Goal: Task Accomplishment & Management: Manage account settings

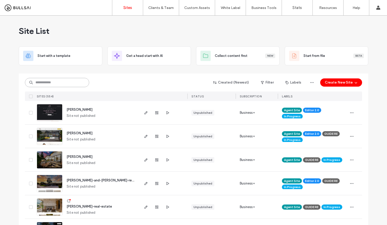
click at [54, 84] on input at bounding box center [57, 82] width 64 height 9
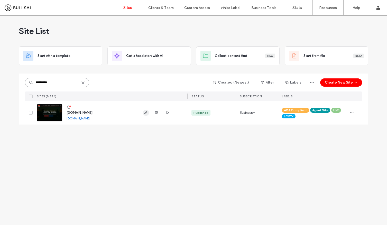
type input "*********"
click at [144, 114] on use "button" at bounding box center [145, 112] width 3 height 3
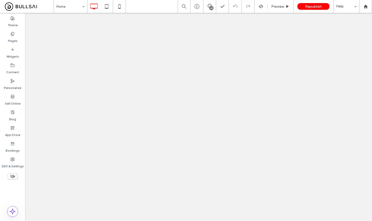
click at [207, 6] on span at bounding box center [210, 6] width 13 height 4
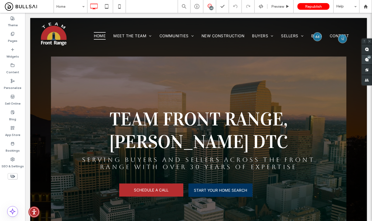
click at [371, 60] on span at bounding box center [367, 59] width 10 height 10
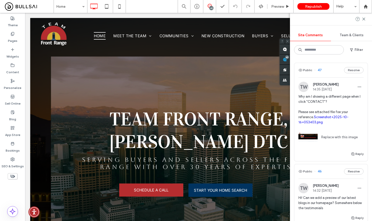
click at [329, 116] on link "Screenshot+2025-10-16+053403.png" at bounding box center [324, 119] width 50 height 9
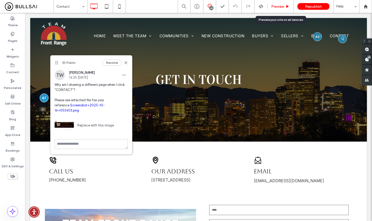
click at [283, 3] on div "Preview" at bounding box center [281, 6] width 26 height 13
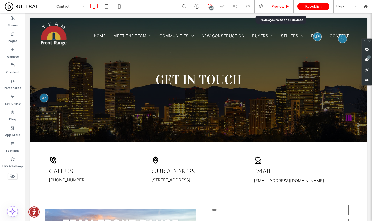
click at [284, 11] on div "Preview" at bounding box center [281, 6] width 26 height 13
click at [273, 6] on span "Preview" at bounding box center [278, 6] width 13 height 4
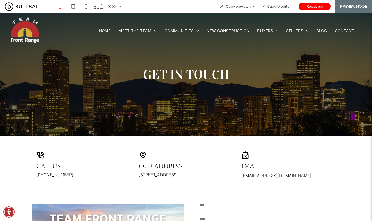
click at [338, 31] on span "Contact" at bounding box center [344, 30] width 19 height 7
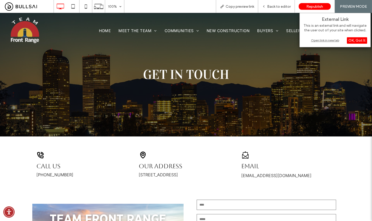
click at [322, 41] on div "Open link in new tab" at bounding box center [335, 39] width 64 height 5
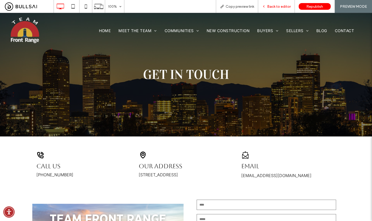
click at [273, 1] on div "Back to editor" at bounding box center [276, 6] width 37 height 13
click at [275, 4] on div "Back to editor" at bounding box center [276, 6] width 37 height 13
click at [279, 9] on div "Back to editor" at bounding box center [276, 6] width 37 height 13
click at [279, 6] on span "Back to editor" at bounding box center [279, 6] width 24 height 4
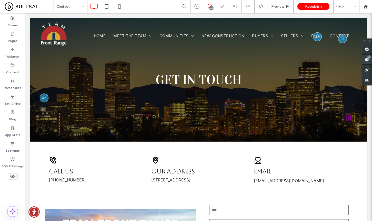
click at [366, 57] on span at bounding box center [367, 59] width 10 height 10
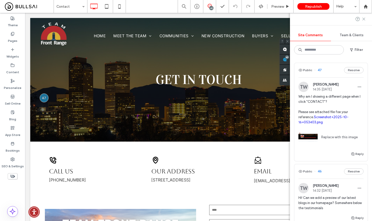
click at [365, 20] on icon at bounding box center [364, 19] width 4 height 4
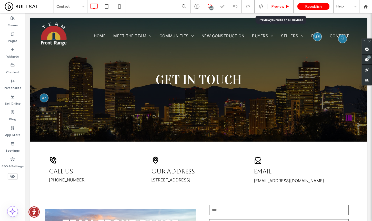
click at [278, 7] on span "Preview" at bounding box center [278, 6] width 13 height 4
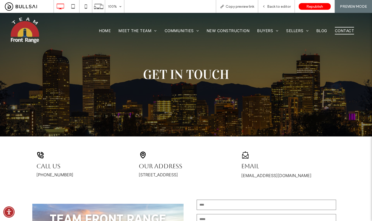
click at [343, 32] on span "Contact" at bounding box center [344, 30] width 19 height 7
click at [102, 30] on span "Home" at bounding box center [105, 30] width 12 height 7
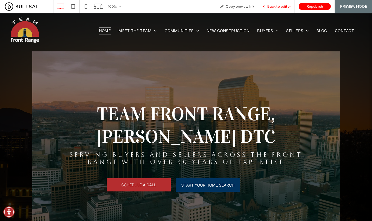
click at [288, 7] on span "Back to editor" at bounding box center [279, 6] width 24 height 4
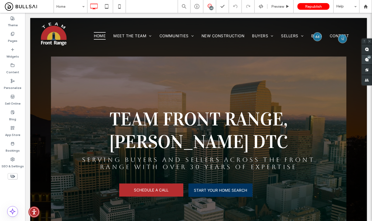
click at [369, 57] on div "40" at bounding box center [370, 57] width 4 height 4
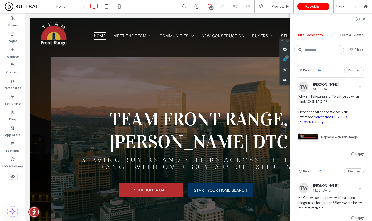
click at [335, 95] on span "Why am I showing a different page when I click "CONTACT"? Please see attached f…" at bounding box center [331, 109] width 65 height 31
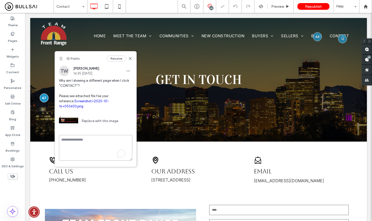
click at [100, 135] on textarea "To enrich screen reader interactions, please activate Accessibility in Grammarl…" at bounding box center [95, 148] width 73 height 26
type textarea "*"
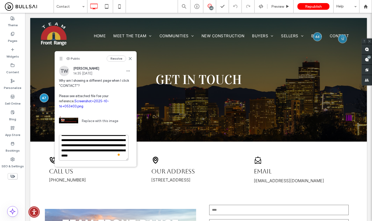
scroll to position [23, 0]
type textarea "**********"
click at [119, 167] on button "Submit" at bounding box center [123, 170] width 18 height 6
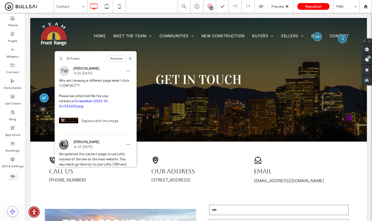
scroll to position [0, 0]
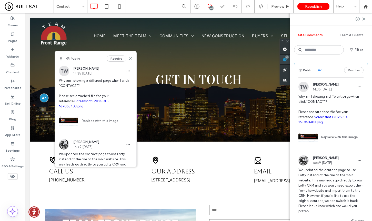
click at [287, 59] on use at bounding box center [285, 59] width 4 height 4
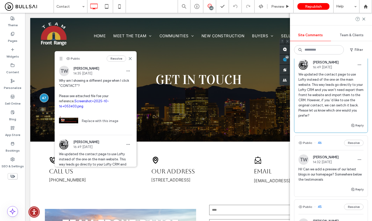
click at [330, 174] on span "Hi! Can we add a preview of our latest blogs in our homepage? Somewhere below t…" at bounding box center [331, 174] width 65 height 15
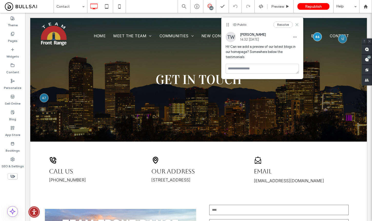
click at [299, 25] on icon at bounding box center [297, 25] width 4 height 4
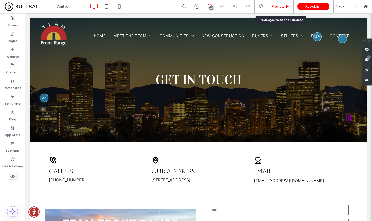
click at [283, 6] on span "Preview" at bounding box center [278, 6] width 13 height 4
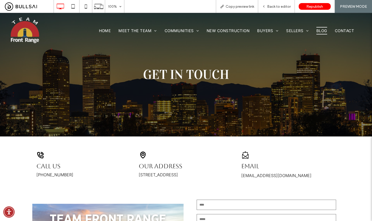
click at [317, 31] on span "Blog" at bounding box center [322, 30] width 11 height 7
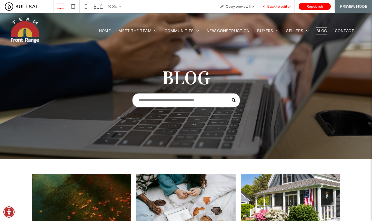
click at [274, 6] on span "Back to editor" at bounding box center [279, 6] width 24 height 4
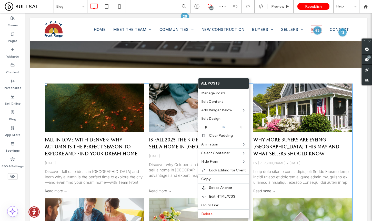
click at [156, 112] on div at bounding box center [198, 108] width 105 height 52
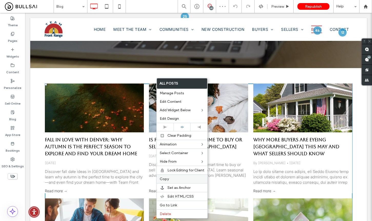
drag, startPoint x: 176, startPoint y: 181, endPoint x: 179, endPoint y: 178, distance: 4.0
click at [176, 181] on div "Copy" at bounding box center [182, 178] width 51 height 9
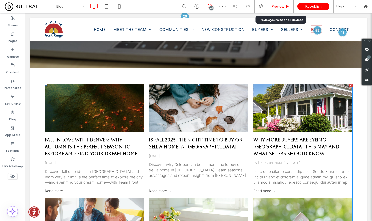
click at [281, 4] on span "Preview" at bounding box center [278, 6] width 13 height 4
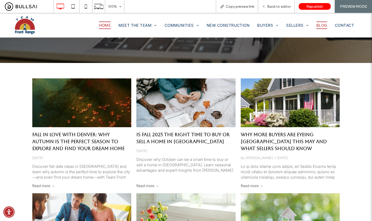
drag, startPoint x: 99, startPoint y: 26, endPoint x: 99, endPoint y: 39, distance: 12.8
click at [99, 26] on span "Home" at bounding box center [105, 24] width 12 height 7
click at [276, 6] on span "Back to editor" at bounding box center [279, 6] width 24 height 4
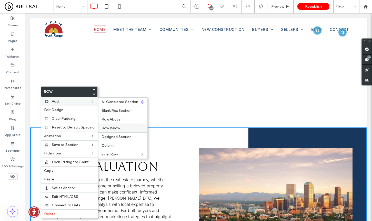
click at [119, 127] on label "Row Below" at bounding box center [123, 128] width 43 height 4
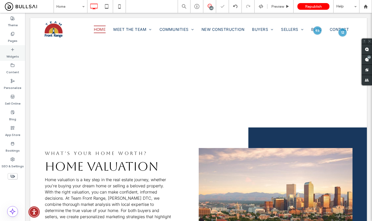
click at [18, 52] on label "Widgets" at bounding box center [12, 55] width 13 height 7
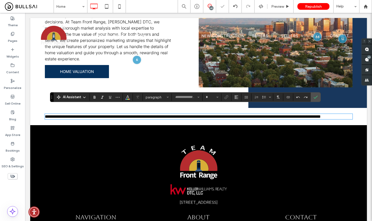
type input "*****"
type input "**"
click at [152, 95] on span "paragraph" at bounding box center [156, 97] width 20 height 4
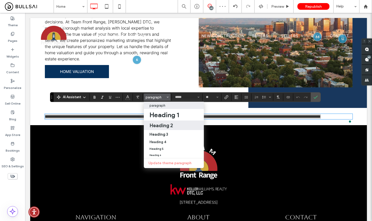
click at [156, 124] on h2 "Heading 2" at bounding box center [162, 125] width 24 height 6
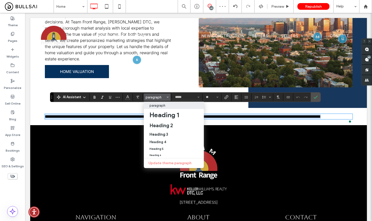
type input "*******"
type input "**"
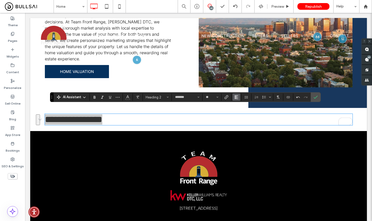
click at [238, 99] on span "Alignment" at bounding box center [237, 97] width 4 height 7
click at [246, 114] on label "ui.textEditor.alignment.center" at bounding box center [242, 112] width 18 height 7
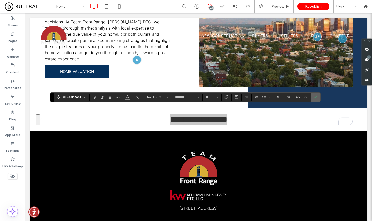
click at [318, 99] on icon "Confirm" at bounding box center [316, 97] width 4 height 4
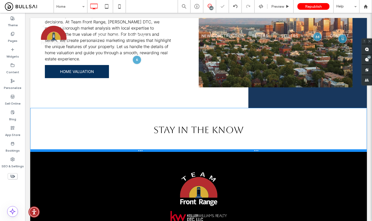
drag, startPoint x: 313, startPoint y: 123, endPoint x: 313, endPoint y: 144, distance: 20.8
click at [313, 149] on div at bounding box center [198, 150] width 337 height 3
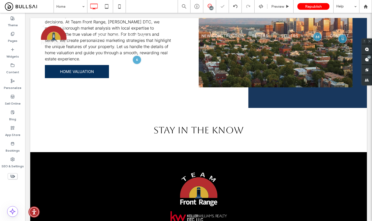
click at [14, 58] on div at bounding box center [186, 110] width 372 height 221
click at [13, 50] on icon at bounding box center [13, 49] width 4 height 4
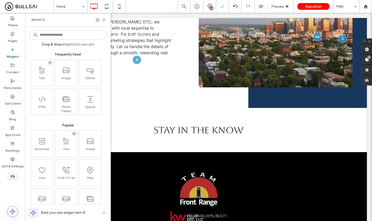
click at [13, 50] on icon at bounding box center [13, 49] width 4 height 4
click at [55, 36] on input at bounding box center [68, 34] width 78 height 9
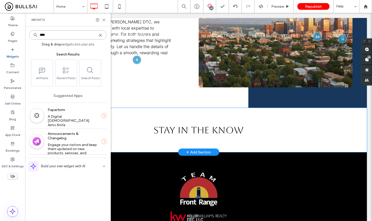
type input "****"
click at [169, 131] on div "Click To Paste Click To Paste STAY IN THE KNOW Row + Add Section" at bounding box center [198, 130] width 337 height 44
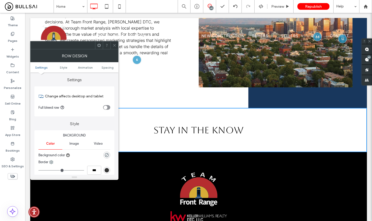
drag, startPoint x: 115, startPoint y: 47, endPoint x: 118, endPoint y: 53, distance: 6.7
click at [115, 47] on span at bounding box center [115, 45] width 4 height 8
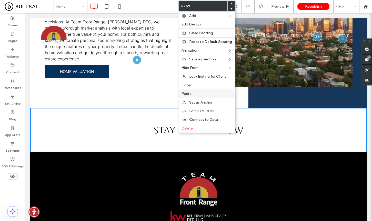
click at [197, 95] on label "Paste" at bounding box center [207, 93] width 51 height 4
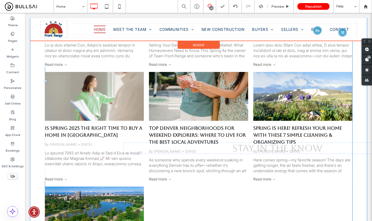
scroll to position [1582, 0]
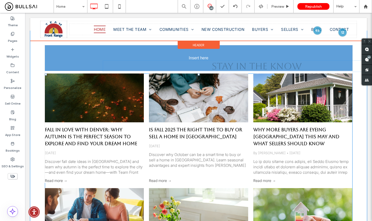
drag, startPoint x: 198, startPoint y: 195, endPoint x: 178, endPoint y: 55, distance: 140.8
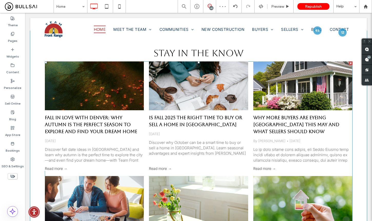
click at [243, 100] on div at bounding box center [198, 86] width 105 height 52
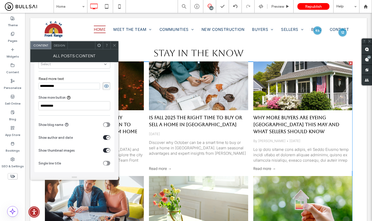
scroll to position [0, 0]
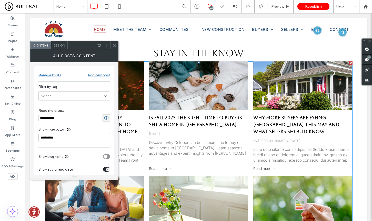
click at [61, 48] on div "Design" at bounding box center [59, 45] width 16 height 8
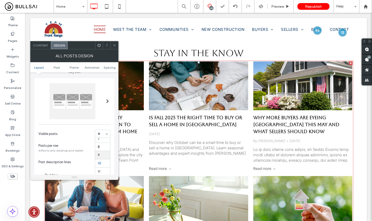
scroll to position [5, 0]
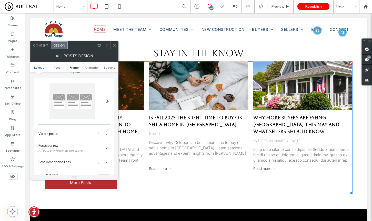
click at [73, 68] on span "Frame" at bounding box center [74, 67] width 9 height 4
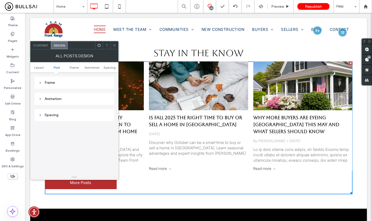
scroll to position [222, 0]
click at [74, 83] on div "Frame" at bounding box center [75, 82] width 72 height 4
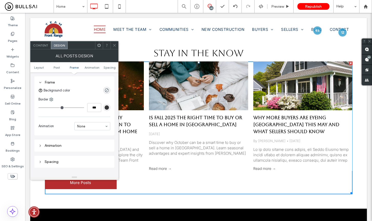
scroll to position [171, 0]
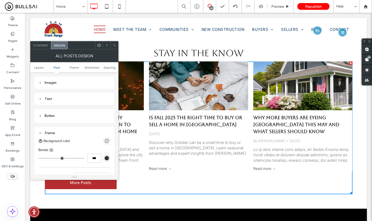
click at [81, 114] on header "Button" at bounding box center [74, 116] width 80 height 14
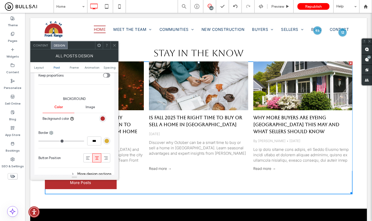
scroll to position [299, 0]
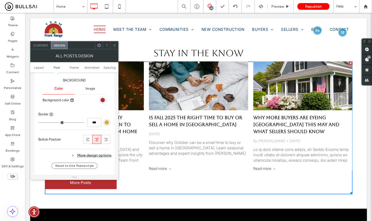
click at [97, 154] on div "More design options" at bounding box center [75, 155] width 73 height 7
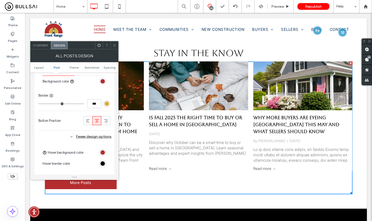
click at [95, 122] on icon at bounding box center [96, 120] width 5 height 5
click at [88, 123] on icon at bounding box center [87, 120] width 5 height 5
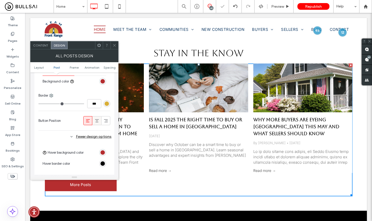
click at [97, 122] on icon at bounding box center [96, 120] width 5 height 5
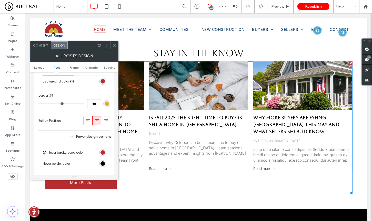
click at [113, 45] on icon at bounding box center [115, 45] width 4 height 4
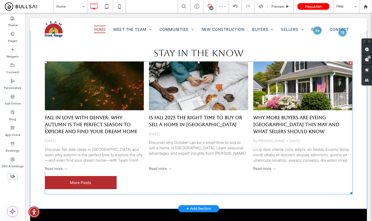
click at [123, 174] on div "Fall in Love with Denver: Why Autumn Is the Perfect Season to Explore and Find …" at bounding box center [199, 127] width 308 height 133
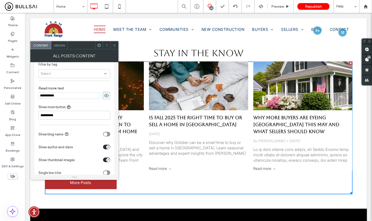
scroll to position [11, 0]
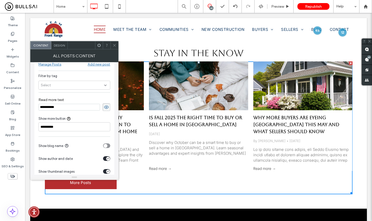
click at [58, 47] on div "Design" at bounding box center [59, 45] width 16 height 8
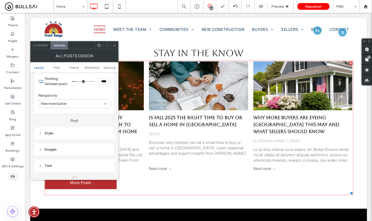
scroll to position [147, 0]
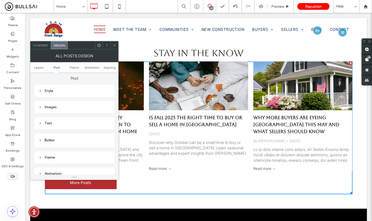
click at [70, 124] on div "Text" at bounding box center [75, 123] width 72 height 4
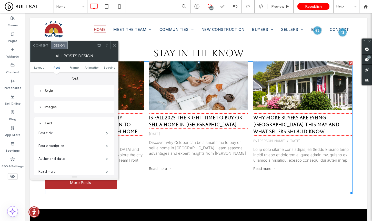
scroll to position [156, 0]
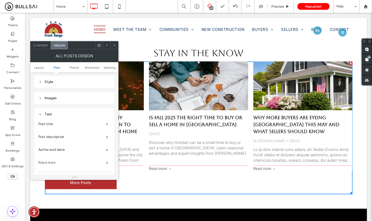
click at [85, 159] on label "Read more" at bounding box center [73, 162] width 68 height 10
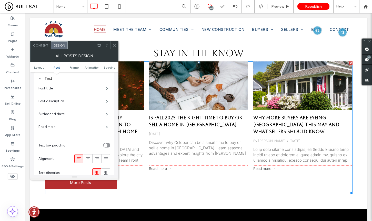
click at [93, 123] on label "Read more" at bounding box center [73, 127] width 68 height 10
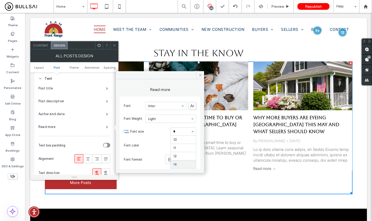
scroll to position [0, 0]
type input "**"
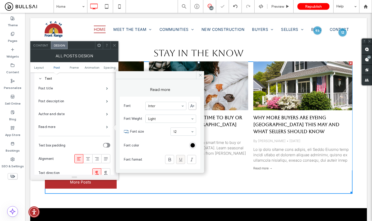
click at [180, 157] on icon at bounding box center [180, 159] width 5 height 5
drag, startPoint x: 169, startPoint y: 158, endPoint x: 185, endPoint y: 153, distance: 17.0
click at [169, 158] on icon at bounding box center [169, 159] width 5 height 5
click at [196, 146] on div "rgb(0, 0, 0)" at bounding box center [192, 145] width 7 height 7
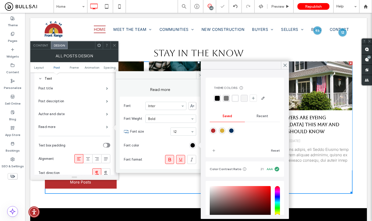
click at [213, 128] on div "rgba(181,45,47,1)" at bounding box center [213, 130] width 7 height 7
type input "*******"
click at [90, 127] on label "Read more" at bounding box center [73, 127] width 68 height 10
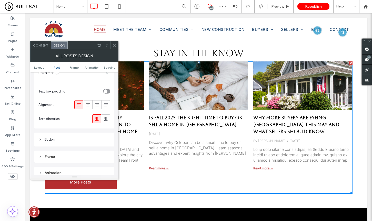
click at [84, 136] on header "Button" at bounding box center [74, 139] width 80 height 14
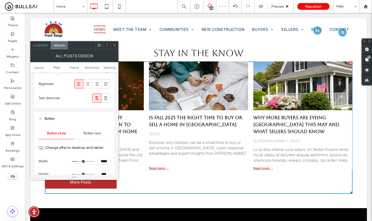
scroll to position [296, 0]
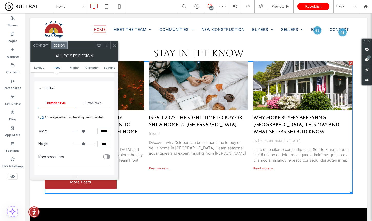
click at [95, 105] on span "Button text" at bounding box center [92, 103] width 17 height 4
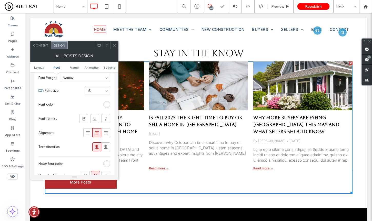
scroll to position [269, 0]
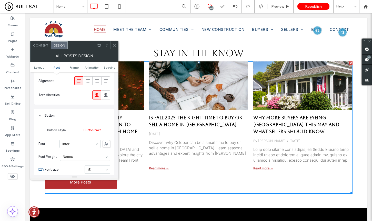
click at [55, 118] on header "Button" at bounding box center [74, 116] width 80 height 14
click at [59, 129] on div "Frame" at bounding box center [74, 133] width 80 height 12
click at [55, 115] on header "Button" at bounding box center [74, 116] width 80 height 14
click at [63, 130] on span "Button style" at bounding box center [56, 130] width 19 height 4
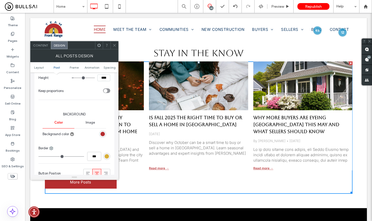
scroll to position [406, 0]
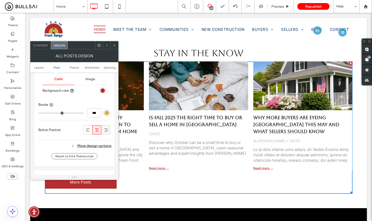
click at [104, 131] on icon at bounding box center [105, 129] width 5 height 5
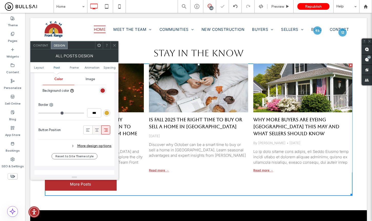
click at [99, 132] on div at bounding box center [97, 130] width 8 height 8
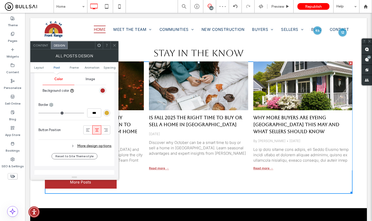
click at [114, 46] on icon at bounding box center [115, 45] width 4 height 4
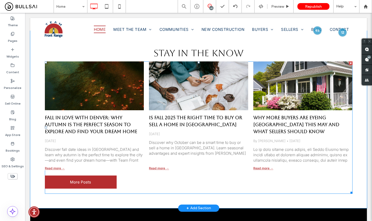
click at [145, 170] on div "Fall in Love with Denver: Why Autumn Is the Perfect Season to Explore and Find …" at bounding box center [199, 127] width 308 height 132
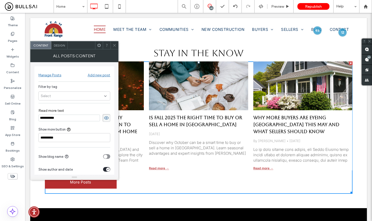
click at [116, 46] on icon at bounding box center [115, 45] width 4 height 4
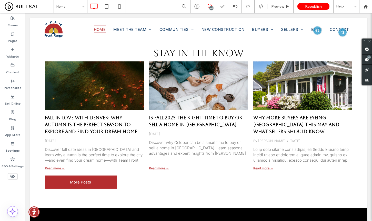
scroll to position [1459, 0]
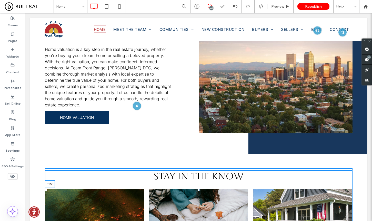
drag, startPoint x: 197, startPoint y: 177, endPoint x: 196, endPoint y: 181, distance: 4.4
click at [198, 189] on div at bounding box center [199, 190] width 2 height 2
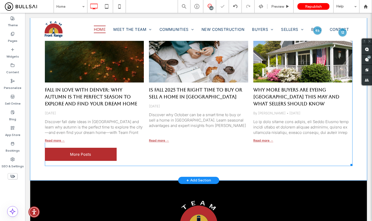
scroll to position [1613, 0]
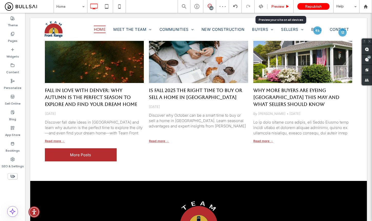
click at [279, 9] on div "Preview" at bounding box center [281, 6] width 26 height 13
click at [279, 7] on span "Preview" at bounding box center [278, 6] width 13 height 4
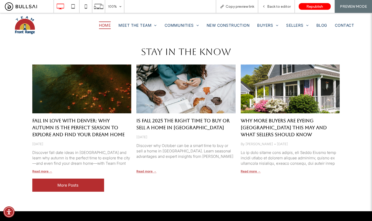
scroll to position [1524, 0]
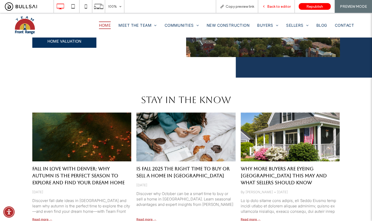
click at [279, 9] on div "Back to editor" at bounding box center [276, 6] width 37 height 13
click at [271, 9] on div "Back to editor" at bounding box center [276, 6] width 37 height 13
click at [275, 5] on span "Back to editor" at bounding box center [279, 6] width 24 height 4
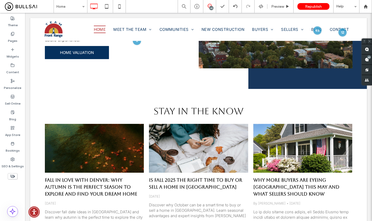
scroll to position [1530, 0]
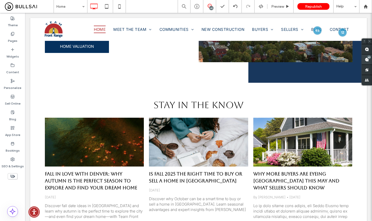
click at [366, 57] on span at bounding box center [367, 59] width 10 height 10
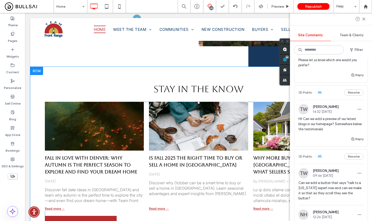
scroll to position [1654, 0]
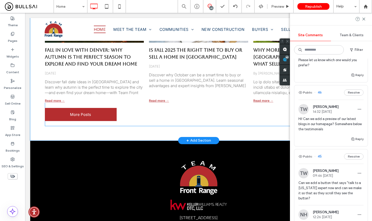
click at [188, 105] on div "Fall in Love with Denver: Why Autumn Is the Perfect Season to Explore and Find …" at bounding box center [199, 60] width 308 height 132
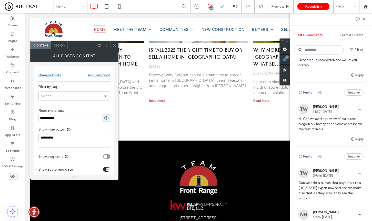
scroll to position [32, 0]
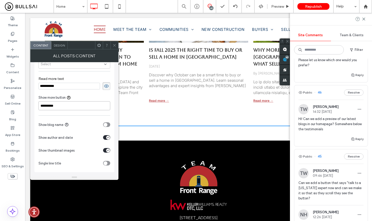
drag, startPoint x: 93, startPoint y: 120, endPoint x: 28, endPoint y: 102, distance: 68.0
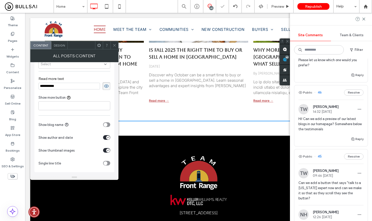
click at [114, 43] on span at bounding box center [115, 45] width 4 height 8
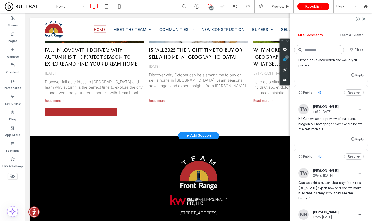
click at [172, 101] on div "Fall in Love with Denver: Why Autumn Is the Perfect Season to Explore and Find …" at bounding box center [199, 58] width 308 height 128
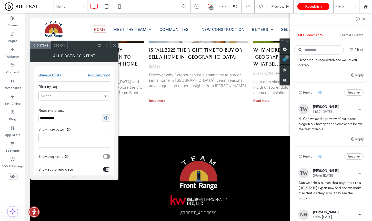
click at [60, 46] on span "Design" at bounding box center [59, 45] width 11 height 4
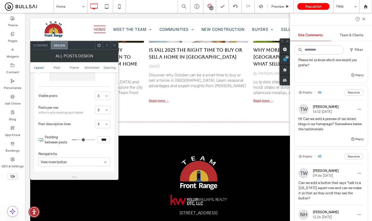
scroll to position [89, 0]
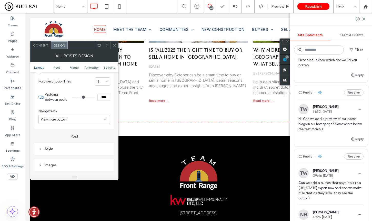
click at [93, 119] on div "View more button" at bounding box center [72, 119] width 63 height 5
click at [63, 135] on div "Pagination" at bounding box center [74, 137] width 71 height 9
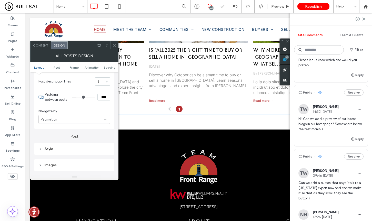
type input "*"
type input "**"
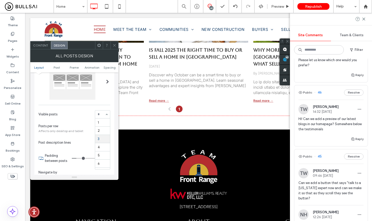
scroll to position [17, 0]
click at [82, 132] on span "Affects only desktop and tablet" at bounding box center [66, 131] width 54 height 5
click at [104, 115] on div "3" at bounding box center [102, 114] width 15 height 8
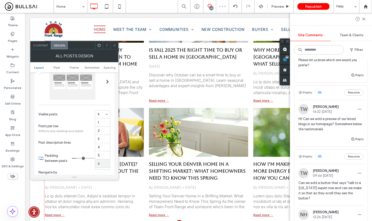
click at [107, 117] on div "1 2 3 4 5 6 7 8 9 10 11 12 13 14 15 16 17 18 19 20 21 22 23 24 25 26 27 28 29 3…" at bounding box center [102, 114] width 15 height 8
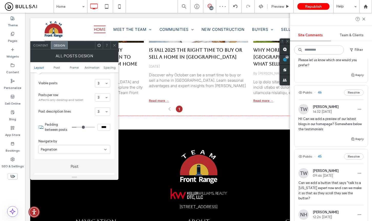
scroll to position [101, 0]
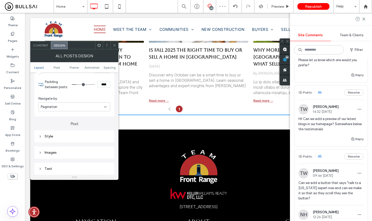
click at [39, 45] on span "Content" at bounding box center [40, 45] width 15 height 4
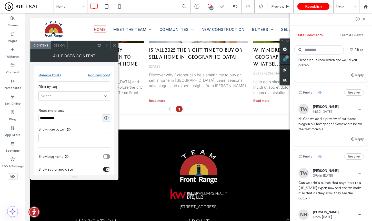
click at [62, 47] on div "Design" at bounding box center [59, 45] width 16 height 8
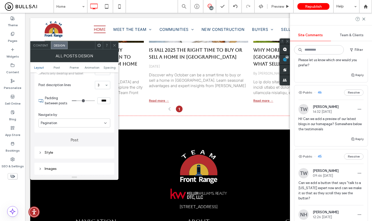
scroll to position [161, 0]
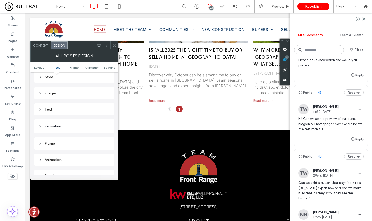
click at [63, 127] on header "Pagination" at bounding box center [74, 126] width 80 height 14
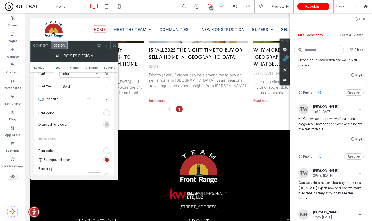
click at [110, 113] on div "Text Font Inter Font Weight Bold Font size 14 Font color Disabled font color Ac…" at bounding box center [74, 146] width 80 height 185
click at [109, 113] on div "rgb(255, 255, 255)" at bounding box center [106, 112] width 7 height 7
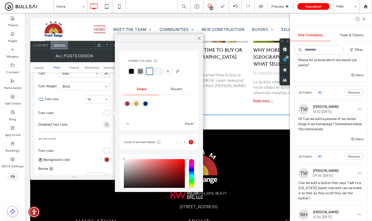
click at [142, 73] on div "rgba(119,119,119,1)" at bounding box center [140, 71] width 5 height 5
click at [112, 46] on div at bounding box center [115, 45] width 8 height 8
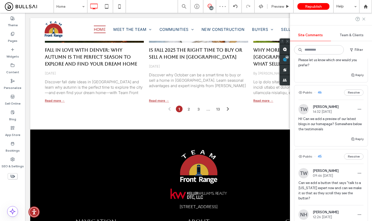
click at [364, 18] on use at bounding box center [364, 19] width 2 height 2
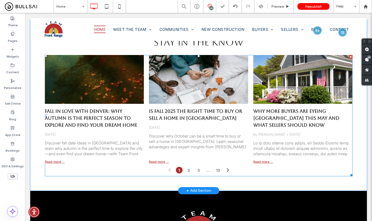
scroll to position [1495, 0]
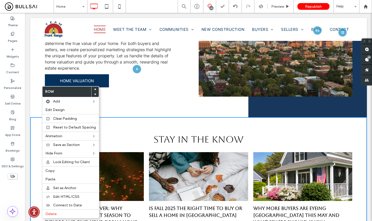
click at [94, 88] on span at bounding box center [95, 89] width 2 height 5
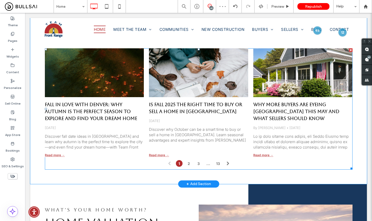
scroll to position [1272, 0]
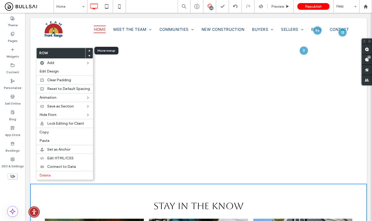
click at [87, 50] on div at bounding box center [89, 50] width 7 height 5
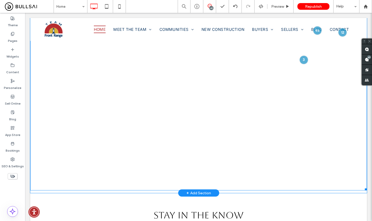
scroll to position [1264, 0]
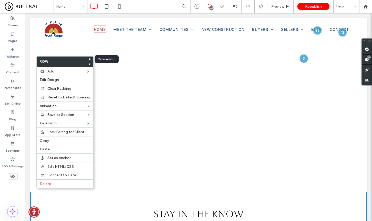
click at [89, 59] on icon at bounding box center [90, 59] width 2 height 2
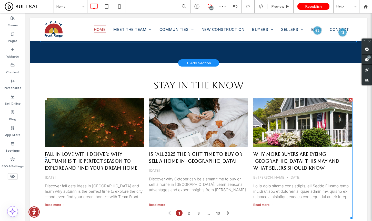
scroll to position [1097, 0]
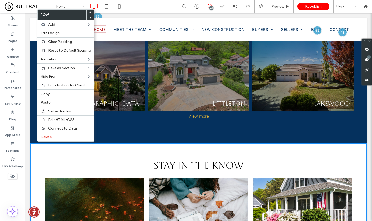
click at [89, 12] on use at bounding box center [90, 13] width 2 height 2
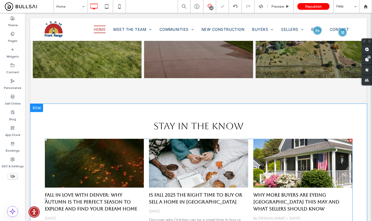
scroll to position [743, 0]
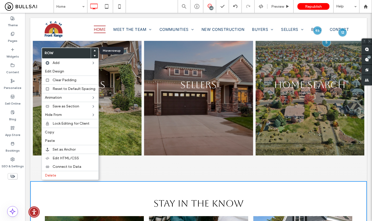
click at [94, 50] on use at bounding box center [95, 51] width 2 height 2
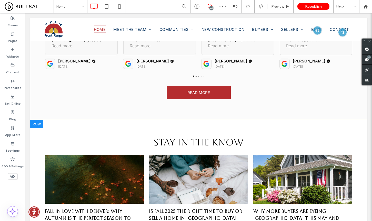
scroll to position [564, 0]
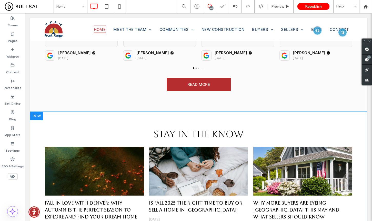
click at [71, 112] on div "Click To Paste Click To Paste STAY IN THE KNOW Fall in Love with Denver: Why Au…" at bounding box center [198, 197] width 337 height 170
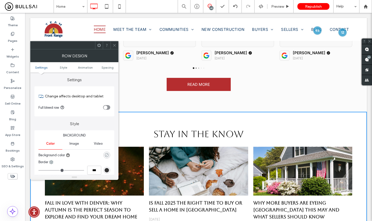
click at [108, 153] on div at bounding box center [91, 154] width 38 height 9
click at [110, 156] on div "rgba(0, 0, 0, 0)" at bounding box center [106, 154] width 7 height 7
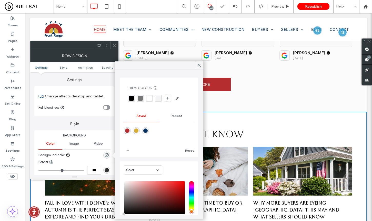
click at [161, 99] on div "rgba(244, 244, 244, 1)" at bounding box center [158, 98] width 7 height 7
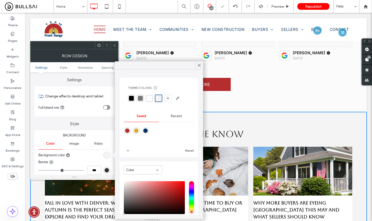
click at [113, 46] on icon at bounding box center [115, 45] width 4 height 4
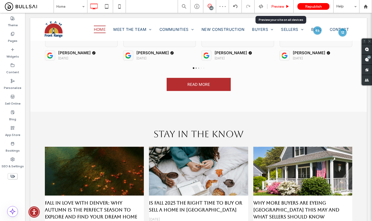
click at [282, 5] on span "Preview" at bounding box center [278, 6] width 13 height 4
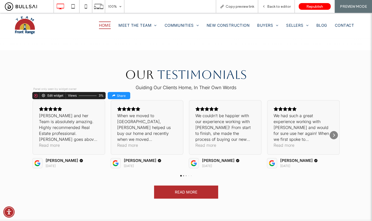
scroll to position [554, 0]
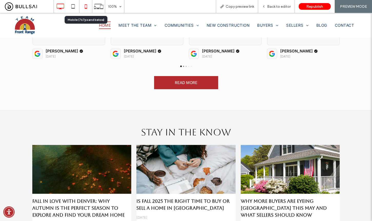
click at [88, 9] on icon at bounding box center [86, 6] width 10 height 10
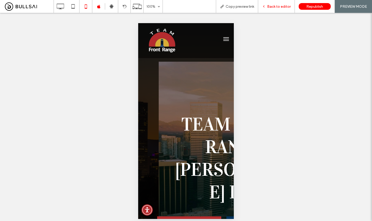
click at [278, 5] on span "Back to editor" at bounding box center [279, 6] width 24 height 4
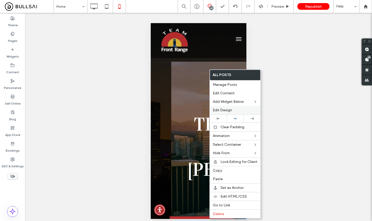
click at [232, 110] on label "Edit Design" at bounding box center [235, 110] width 45 height 4
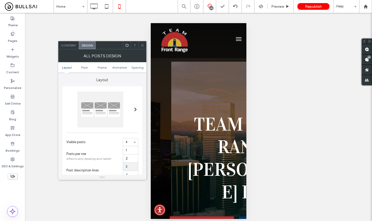
scroll to position [17, 0]
click at [109, 145] on span "Visible posts" at bounding box center [93, 141] width 54 height 5
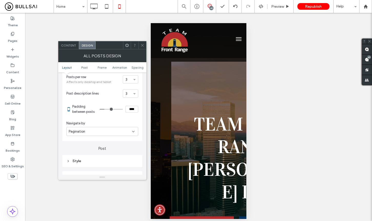
scroll to position [127, 0]
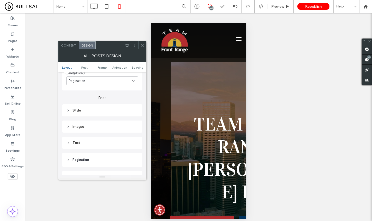
click at [121, 143] on div "Text" at bounding box center [102, 142] width 72 height 4
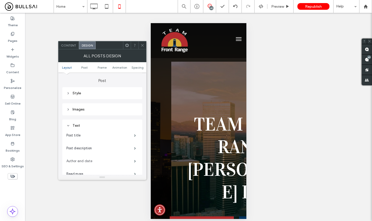
scroll to position [166, 0]
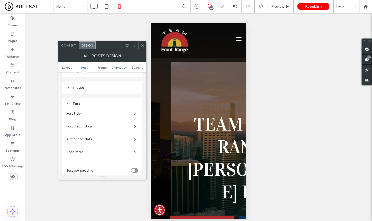
click at [124, 156] on label "Read more" at bounding box center [100, 152] width 68 height 10
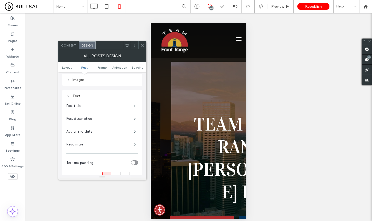
click at [136, 146] on span at bounding box center [135, 144] width 2 height 3
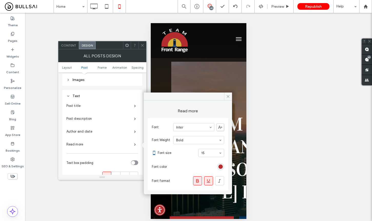
click at [215, 157] on div "15" at bounding box center [212, 153] width 26 height 8
type input "**"
click at [120, 131] on label "Author and date" at bounding box center [100, 131] width 68 height 10
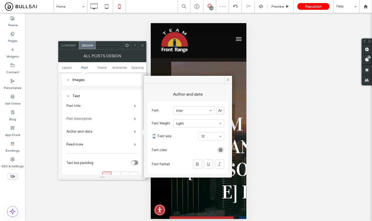
click at [130, 118] on label "Post description" at bounding box center [100, 118] width 68 height 10
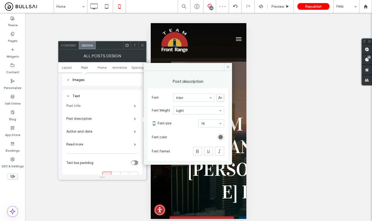
click at [123, 104] on label "Post title" at bounding box center [100, 106] width 68 height 10
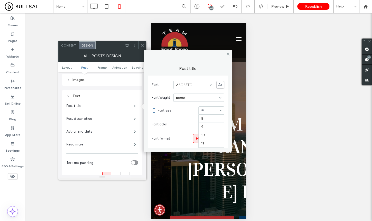
drag, startPoint x: 205, startPoint y: 111, endPoint x: 205, endPoint y: 116, distance: 5.1
click at [142, 44] on icon at bounding box center [143, 45] width 4 height 4
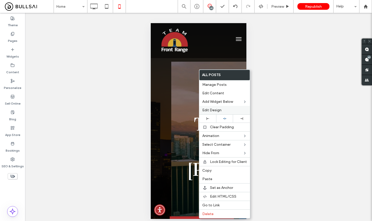
click at [212, 108] on span "Edit Design" at bounding box center [212, 110] width 19 height 4
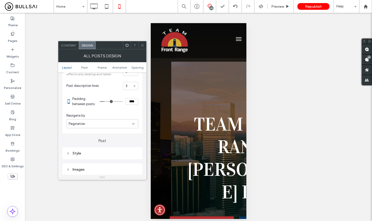
click at [113, 152] on div "Style" at bounding box center [102, 153] width 72 height 4
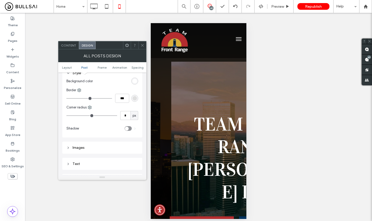
scroll to position [169, 0]
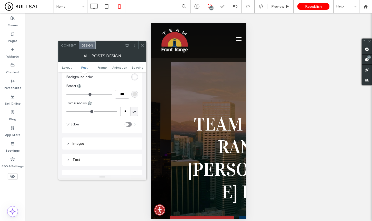
click at [88, 142] on div "Images" at bounding box center [102, 143] width 72 height 4
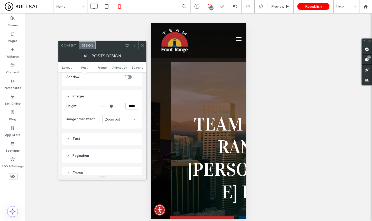
scroll to position [234, 0]
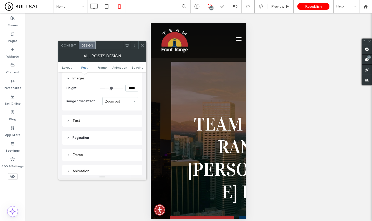
click at [120, 117] on div "Text" at bounding box center [102, 120] width 80 height 12
click at [119, 118] on div "Text" at bounding box center [102, 120] width 72 height 7
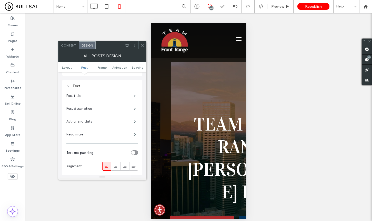
scroll to position [311, 0]
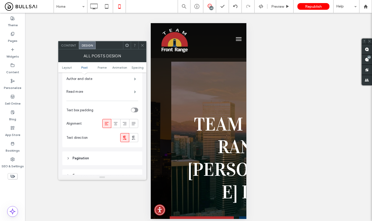
click at [136, 109] on div "toggle" at bounding box center [134, 110] width 7 height 5
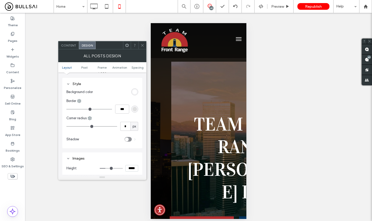
scroll to position [74, 0]
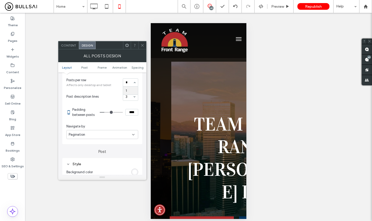
type input "*"
click at [115, 86] on span "Affects only desktop and tablet" at bounding box center [93, 85] width 54 height 5
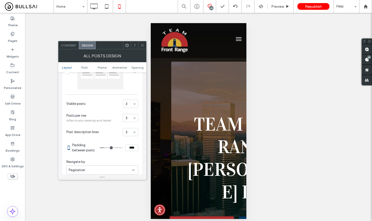
click at [130, 114] on section "Posts per row Affects only desktop and tablet 3" at bounding box center [102, 117] width 72 height 15
click at [130, 102] on input at bounding box center [129, 104] width 7 height 4
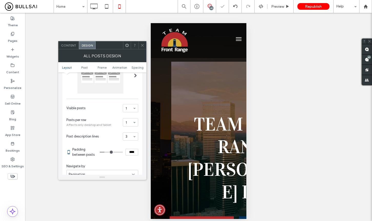
click at [141, 47] on icon at bounding box center [143, 45] width 4 height 4
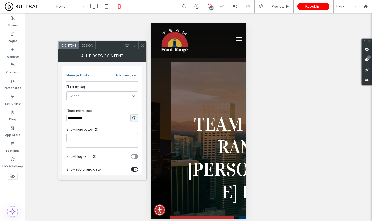
click at [85, 43] on span "Design" at bounding box center [87, 45] width 11 height 4
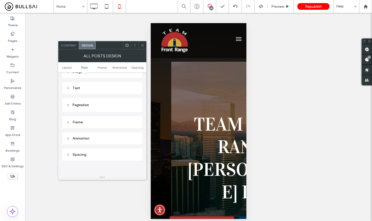
scroll to position [208, 0]
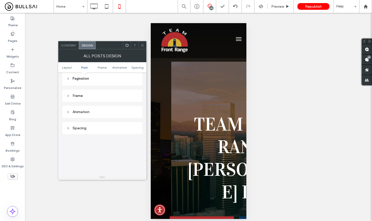
click at [120, 80] on header "Pagination" at bounding box center [102, 79] width 80 height 14
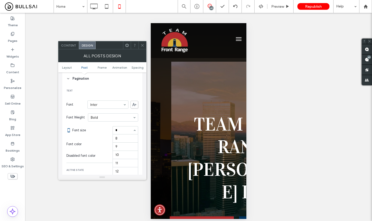
scroll to position [8, 0]
type input "**"
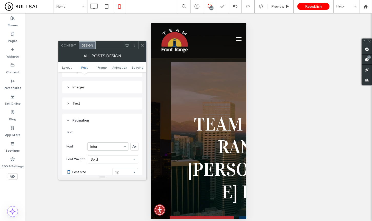
scroll to position [115, 0]
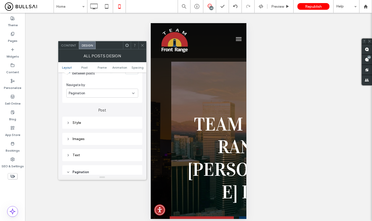
click at [141, 47] on span at bounding box center [143, 45] width 4 height 8
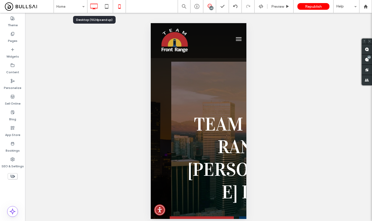
click at [92, 8] on icon at bounding box center [94, 6] width 10 height 10
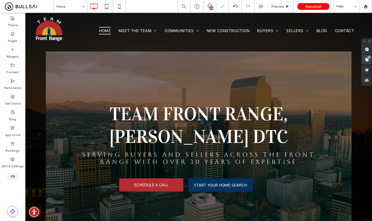
click at [367, 60] on use at bounding box center [367, 59] width 4 height 4
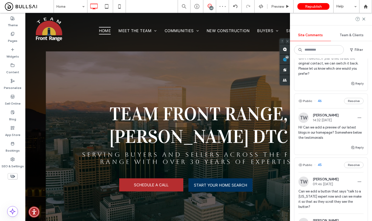
scroll to position [195, 0]
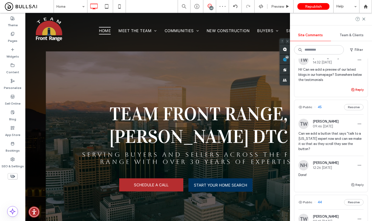
click at [352, 89] on use "button" at bounding box center [353, 89] width 3 height 3
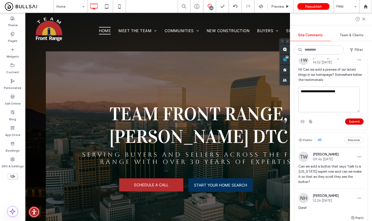
type textarea "**********"
click at [356, 120] on button "Submit" at bounding box center [355, 121] width 18 height 6
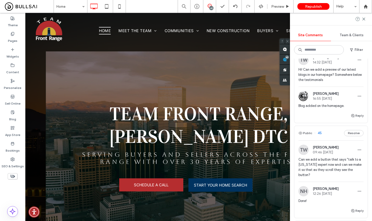
scroll to position [192, 0]
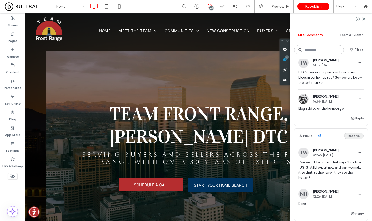
click at [350, 136] on button "Resolve" at bounding box center [354, 136] width 20 height 6
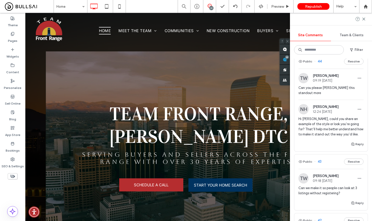
scroll to position [360, 0]
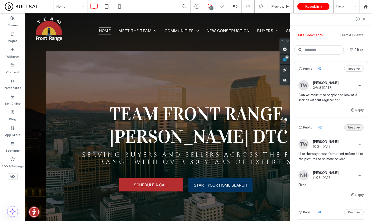
click at [350, 130] on button "Resolve" at bounding box center [354, 127] width 20 height 6
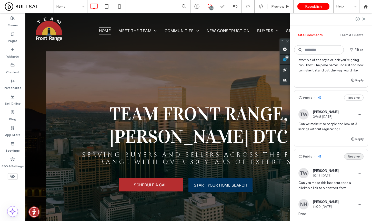
scroll to position [341, 0]
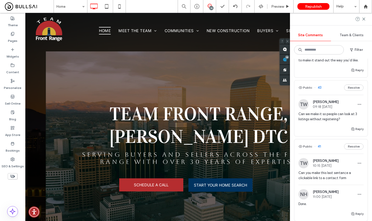
click at [351, 149] on div "Public 41 Resolve" at bounding box center [331, 146] width 73 height 14
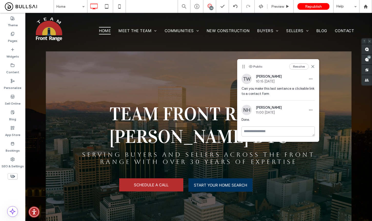
scroll to position [0, 0]
click at [370, 60] on span at bounding box center [367, 59] width 10 height 10
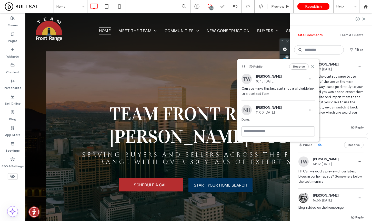
scroll to position [107, 0]
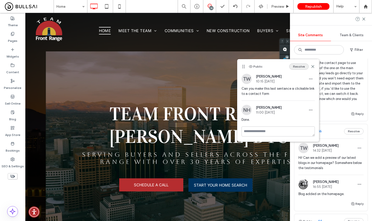
click at [297, 67] on button "Resolve" at bounding box center [300, 66] width 20 height 6
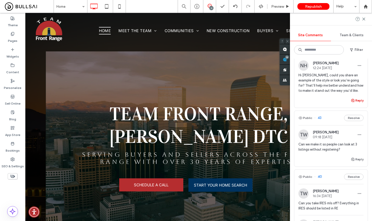
scroll to position [355, 0]
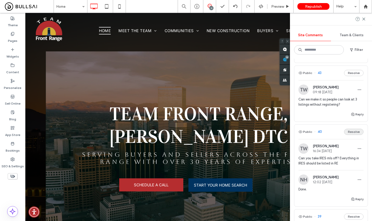
click at [351, 131] on button "Resolve" at bounding box center [354, 132] width 20 height 6
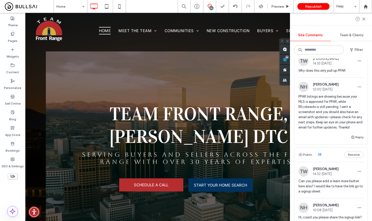
scroll to position [372, 0]
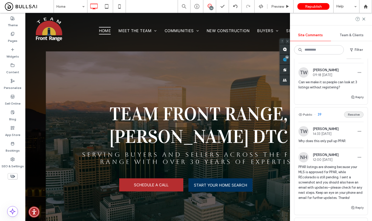
click at [348, 114] on button "Resolve" at bounding box center [354, 114] width 20 height 6
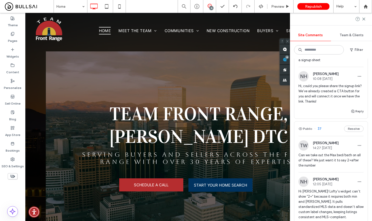
scroll to position [369, 0]
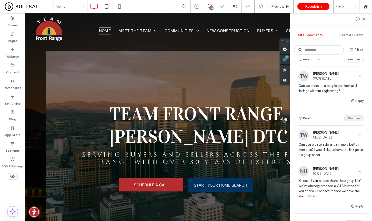
click at [353, 118] on button "Resolve" at bounding box center [354, 118] width 20 height 6
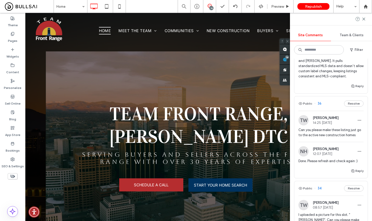
scroll to position [394, 0]
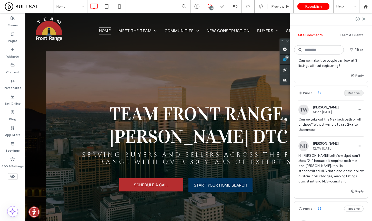
click at [351, 91] on button "Resolve" at bounding box center [354, 93] width 20 height 6
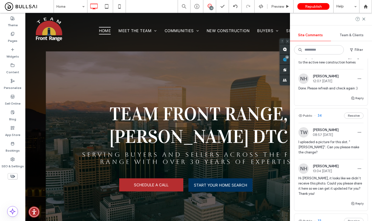
scroll to position [351, 0]
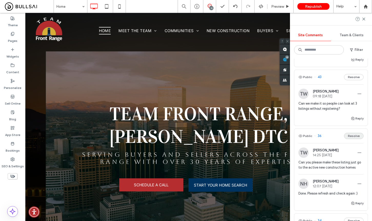
click at [351, 137] on button "Resolve" at bounding box center [354, 136] width 20 height 6
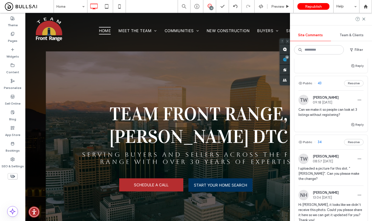
scroll to position [353, 0]
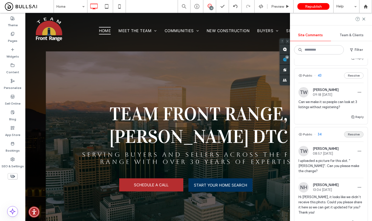
click at [349, 133] on button "Resolve" at bounding box center [354, 134] width 20 height 6
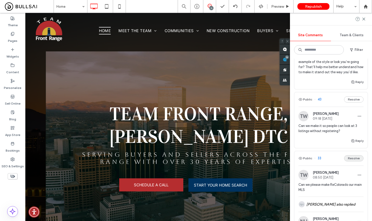
scroll to position [375, 0]
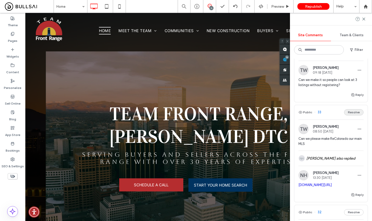
click at [351, 111] on button "Resolve" at bounding box center [354, 112] width 20 height 6
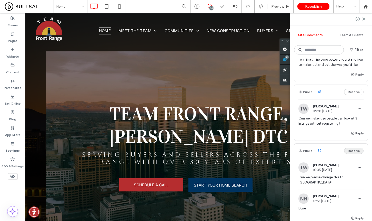
click at [348, 150] on button "Resolve" at bounding box center [354, 151] width 20 height 6
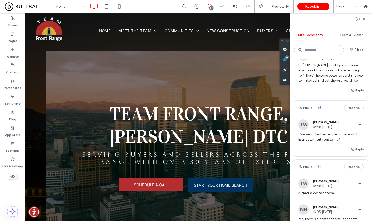
scroll to position [367, 0]
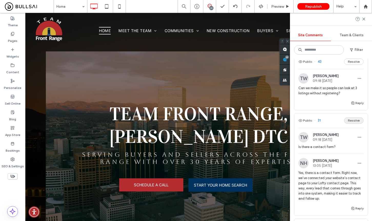
click at [347, 121] on button "Resolve" at bounding box center [354, 120] width 20 height 6
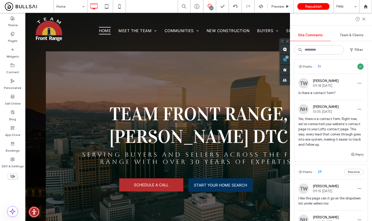
scroll to position [467, 0]
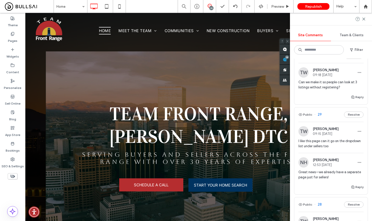
drag, startPoint x: 350, startPoint y: 114, endPoint x: 349, endPoint y: 117, distance: 3.9
click at [350, 114] on button "Resolve" at bounding box center [354, 114] width 20 height 6
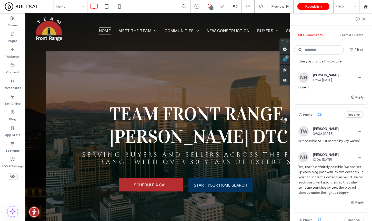
scroll to position [352, 0]
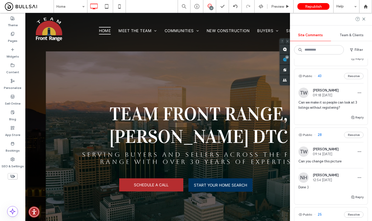
click at [349, 136] on button "Resolve" at bounding box center [354, 135] width 20 height 6
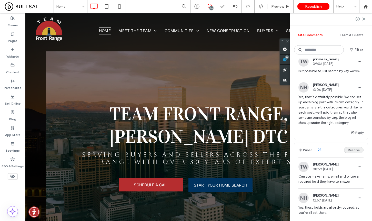
scroll to position [458, 0]
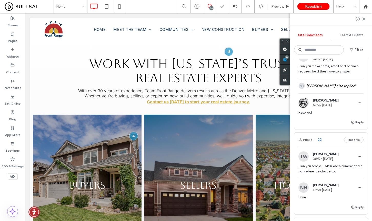
scroll to position [453, 0]
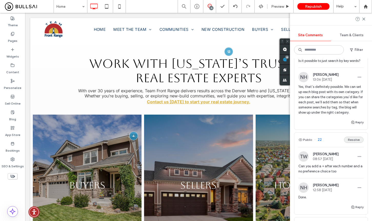
click at [354, 143] on button "Resolve" at bounding box center [354, 140] width 20 height 6
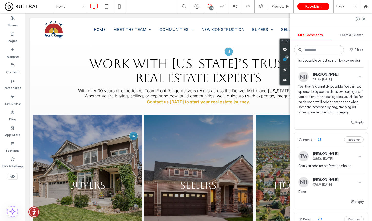
scroll to position [485, 0]
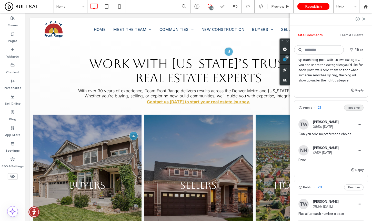
click at [348, 111] on button "Resolve" at bounding box center [354, 107] width 20 height 6
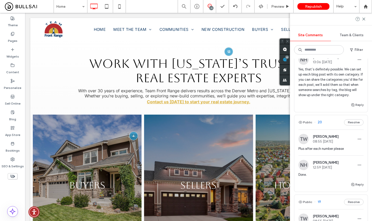
scroll to position [476, 0]
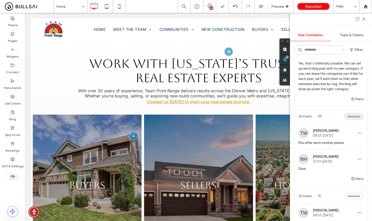
click at [356, 119] on button "Resolve" at bounding box center [354, 116] width 20 height 6
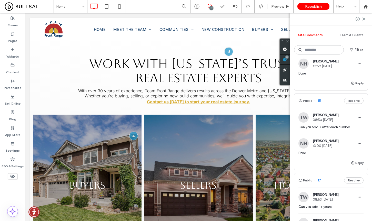
scroll to position [476, 0]
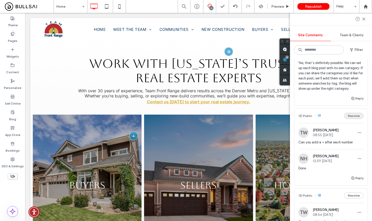
click at [356, 119] on button "Resolve" at bounding box center [354, 116] width 20 height 6
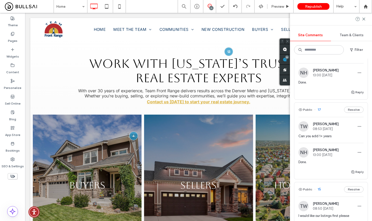
scroll to position [467, 0]
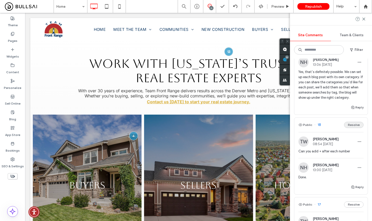
click at [352, 128] on button "Resolve" at bounding box center [354, 125] width 20 height 6
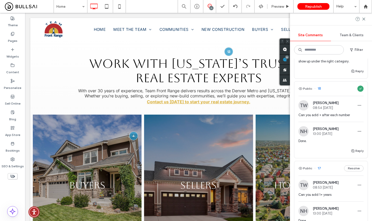
scroll to position [549, 0]
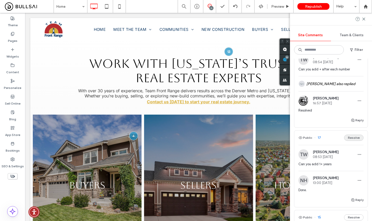
click at [348, 141] on button "Resolve" at bounding box center [354, 138] width 20 height 6
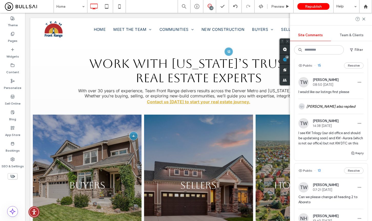
scroll to position [572, 0]
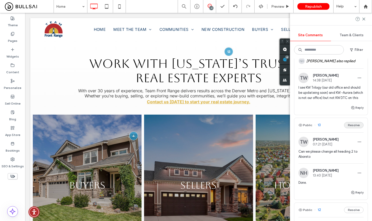
click at [352, 128] on button "Resolve" at bounding box center [354, 125] width 20 height 6
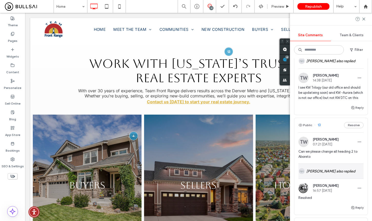
scroll to position [617, 0]
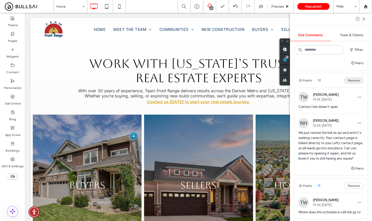
click at [352, 83] on button "Resolve" at bounding box center [354, 80] width 20 height 6
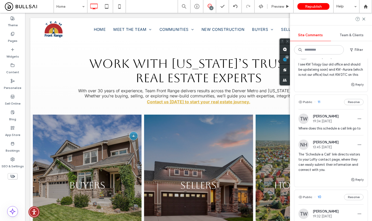
scroll to position [611, 0]
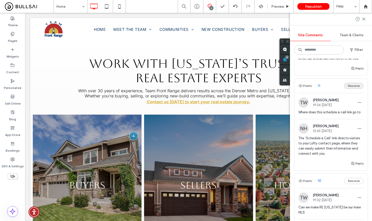
click at [352, 89] on button "Resolve" at bounding box center [354, 86] width 20 height 6
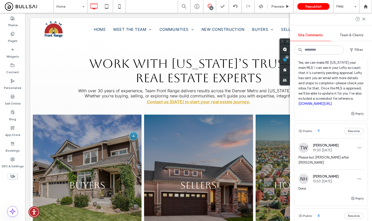
scroll to position [592, 0]
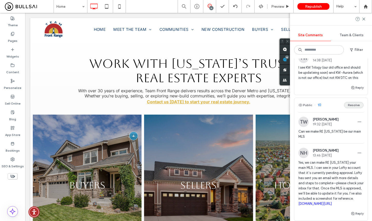
click at [355, 108] on button "Resolve" at bounding box center [354, 105] width 20 height 6
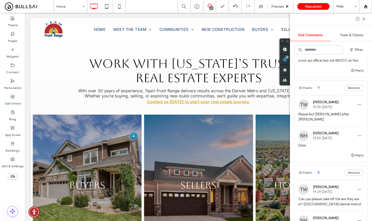
scroll to position [618, 0]
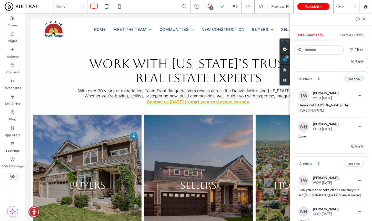
click at [350, 82] on button "Resolve" at bounding box center [354, 79] width 20 height 6
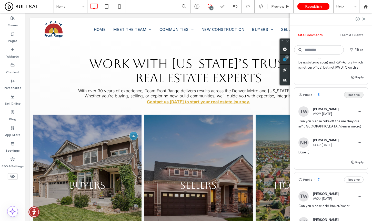
click at [348, 98] on button "Resolve" at bounding box center [354, 95] width 20 height 6
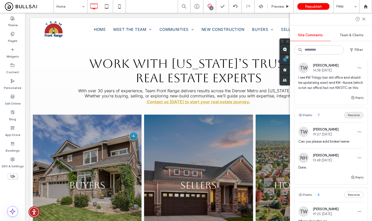
click at [350, 118] on button "Resolve" at bounding box center [354, 115] width 20 height 6
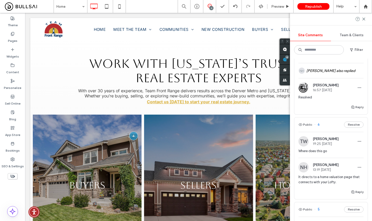
scroll to position [573, 0]
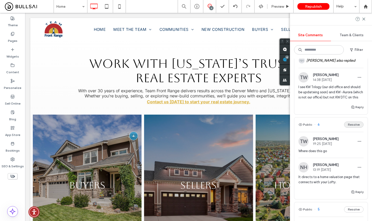
click at [348, 128] on button "Resolve" at bounding box center [354, 124] width 20 height 6
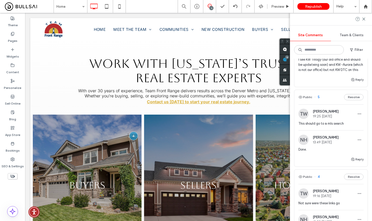
drag, startPoint x: 352, startPoint y: 107, endPoint x: 350, endPoint y: 109, distance: 2.9
click at [351, 100] on button "Resolve" at bounding box center [354, 97] width 20 height 6
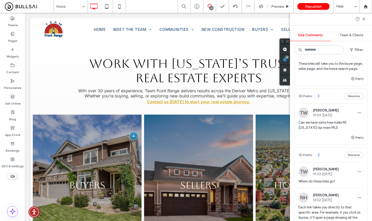
scroll to position [617, 0]
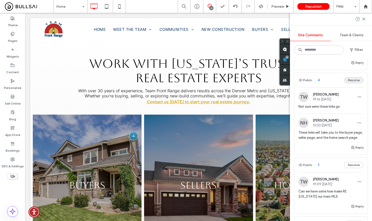
click at [351, 83] on button "Resolve" at bounding box center [354, 80] width 20 height 6
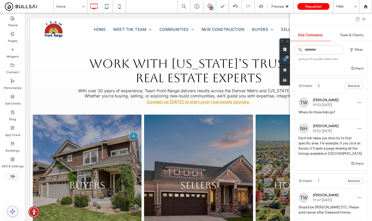
scroll to position [670, 0]
click at [357, 89] on button "Resolve" at bounding box center [354, 86] width 20 height 6
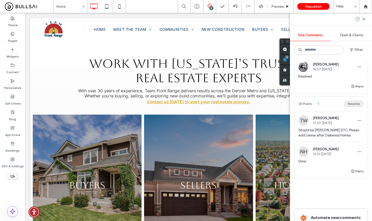
scroll to position [652, 0]
click at [350, 107] on button "Resolve" at bounding box center [354, 104] width 20 height 6
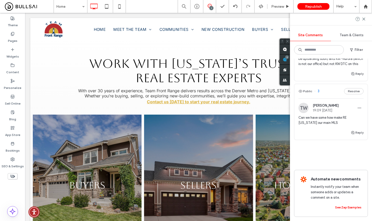
scroll to position [577, 0]
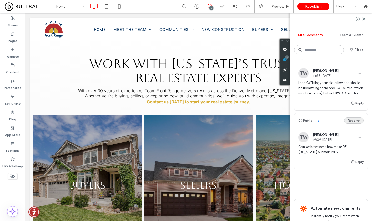
click at [348, 123] on button "Resolve" at bounding box center [354, 120] width 20 height 6
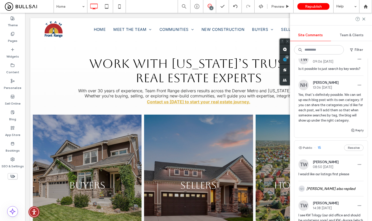
scroll to position [362, 0]
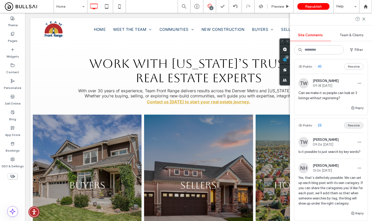
click at [350, 125] on button "Resolve" at bounding box center [354, 125] width 20 height 6
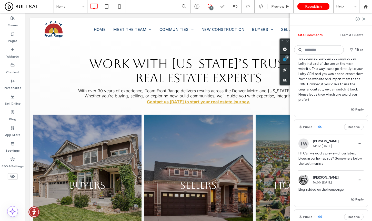
scroll to position [0, 0]
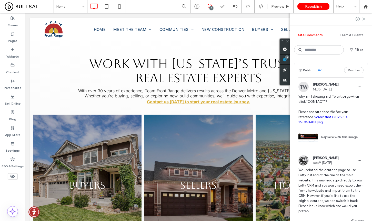
click at [366, 18] on icon at bounding box center [364, 19] width 4 height 4
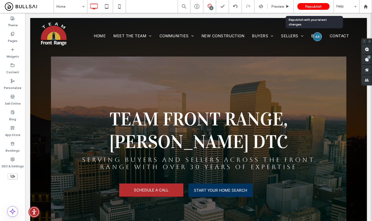
click at [310, 8] on span "Republish" at bounding box center [313, 6] width 17 height 4
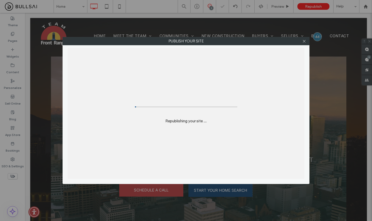
click at [313, 6] on body ".wqwq-1{fill:#231f20;} .cls-1q, .cls-2q { fill-rule: evenodd; } .cls-2q { fill:…" at bounding box center [186, 110] width 372 height 221
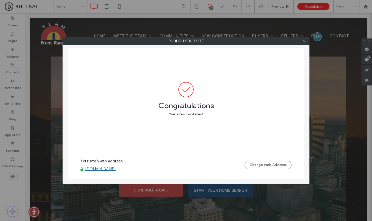
click at [306, 43] on icon at bounding box center [305, 41] width 4 height 4
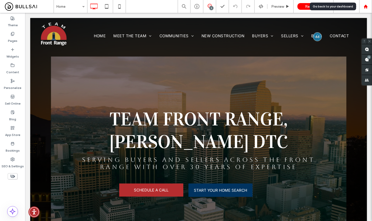
click at [367, 8] on div at bounding box center [366, 6] width 13 height 13
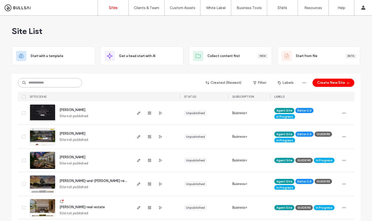
click at [60, 84] on input at bounding box center [50, 82] width 64 height 9
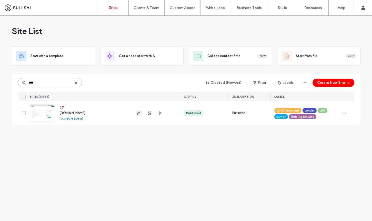
type input "****"
click at [139, 113] on icon "button" at bounding box center [139, 113] width 4 height 4
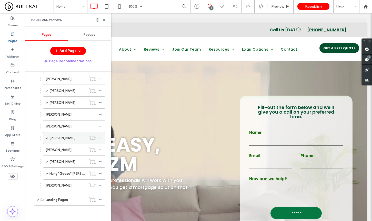
click at [47, 137] on span at bounding box center [47, 138] width 3 height 3
click at [99, 138] on icon at bounding box center [101, 138] width 4 height 4
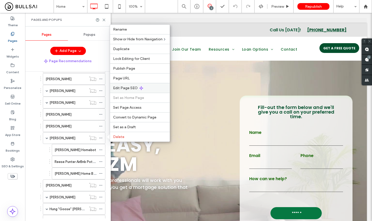
click at [129, 87] on span "Edit Page SEO" at bounding box center [125, 88] width 25 height 4
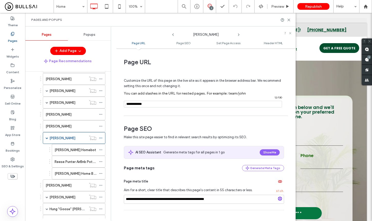
scroll to position [46, 0]
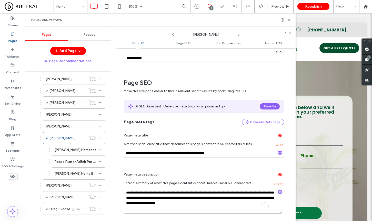
click at [158, 193] on textarea "To enrich screen reader interactions, please activate Accessibility in Grammarl…" at bounding box center [203, 201] width 158 height 26
drag, startPoint x: 159, startPoint y: 193, endPoint x: 145, endPoint y: 194, distance: 13.6
click at [145, 194] on textarea "To enrich screen reader interactions, please activate Accessibility in Grammarl…" at bounding box center [203, 201] width 158 height 26
paste textarea "To enrich screen reader interactions, please activate Accessibility in Grammarl…"
type textarea "**********"
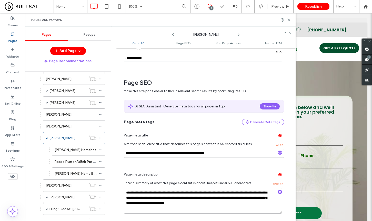
click at [151, 191] on textarea at bounding box center [203, 201] width 158 height 26
click at [151, 191] on textarea "To enrich screen reader interactions, please activate Accessibility in Grammarl…" at bounding box center [203, 201] width 158 height 26
click at [157, 193] on textarea "To enrich screen reader interactions, please activate Accessibility in Grammarl…" at bounding box center [203, 201] width 158 height 26
paste textarea "******"
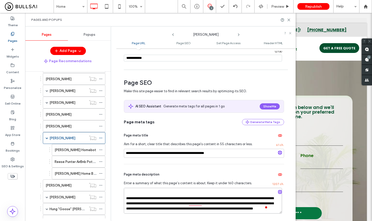
scroll to position [91, 0]
drag, startPoint x: 184, startPoint y: 192, endPoint x: 243, endPoint y: 212, distance: 61.9
click at [243, 212] on textarea "To enrich screen reader interactions, please activate Accessibility in Grammarl…" at bounding box center [203, 201] width 158 height 26
type textarea "**********"
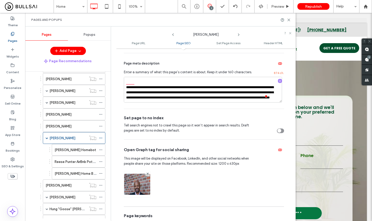
click at [146, 175] on div at bounding box center [148, 173] width 4 height 4
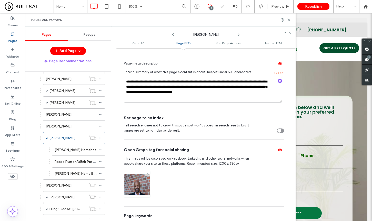
click at [147, 175] on span at bounding box center [148, 173] width 2 height 4
click at [137, 188] on div "Image" at bounding box center [137, 186] width 10 height 4
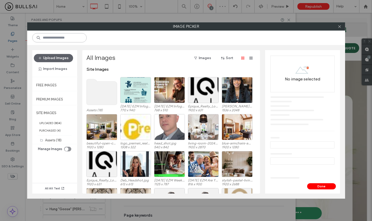
click at [69, 39] on input at bounding box center [59, 37] width 54 height 9
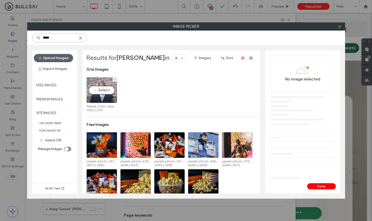
type input "*****"
click at [104, 90] on div "Select" at bounding box center [102, 90] width 31 height 26
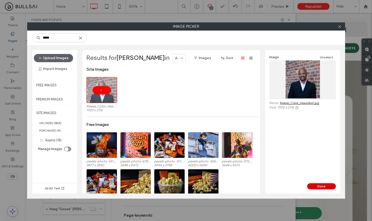
click at [324, 187] on button "Done" at bounding box center [322, 186] width 29 height 6
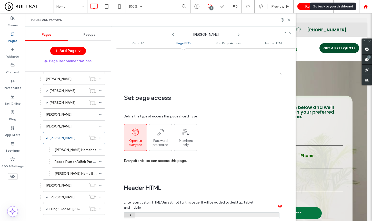
click at [366, 8] on icon at bounding box center [366, 6] width 4 height 4
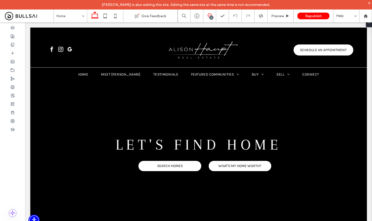
click at [210, 16] on icon at bounding box center [210, 15] width 4 height 4
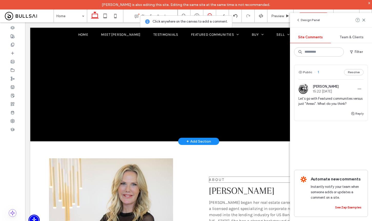
scroll to position [203, 0]
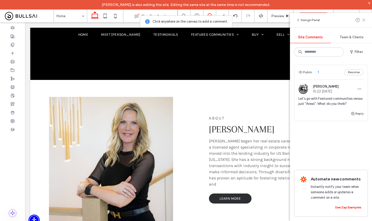
click at [365, 21] on icon at bounding box center [364, 20] width 4 height 4
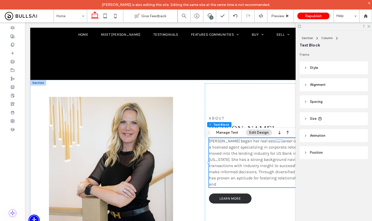
click at [302, 181] on div "Section Column Text Block Frame Style Color Image Background color Border *** C…" at bounding box center [334, 131] width 76 height 200
click at [280, 181] on span "[PERSON_NAME] began her real estate career over [DATE] in [US_STATE] as a licen…" at bounding box center [279, 162] width 140 height 48
click at [222, 134] on span "[PERSON_NAME]" at bounding box center [241, 129] width 65 height 11
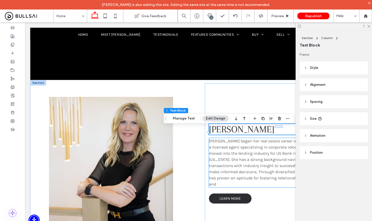
click at [220, 155] on span "[PERSON_NAME] began her real estate career over [DATE] in [US_STATE] as a licen…" at bounding box center [279, 162] width 140 height 48
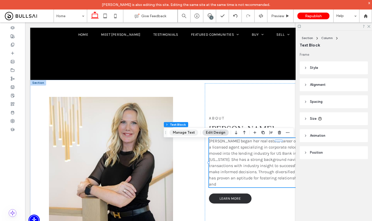
click at [182, 132] on button "Manage Text" at bounding box center [184, 132] width 29 height 6
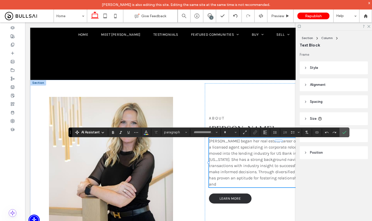
type input "*****"
type input "**"
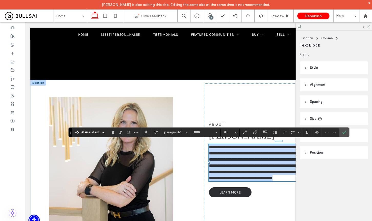
click at [276, 173] on span "**********" at bounding box center [278, 162] width 139 height 35
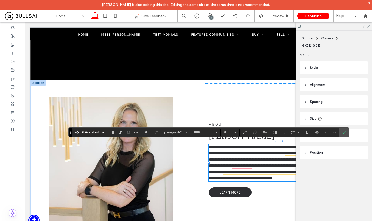
click at [369, 26] on icon at bounding box center [368, 25] width 3 height 3
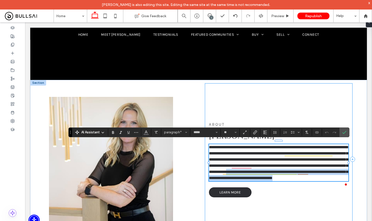
click at [206, 177] on div "**********" at bounding box center [199, 159] width 308 height 159
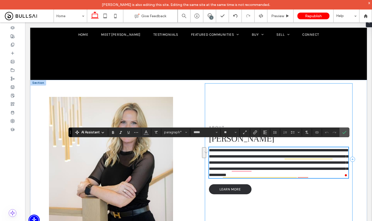
scroll to position [209, 0]
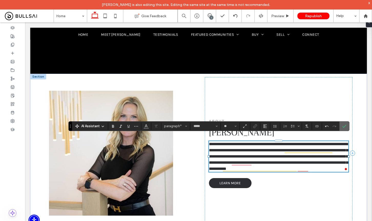
click at [346, 127] on icon "Confirm" at bounding box center [345, 126] width 4 height 4
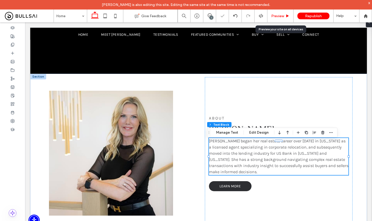
click at [282, 17] on span "Preview" at bounding box center [278, 16] width 13 height 4
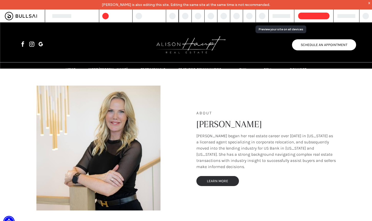
scroll to position [204, 0]
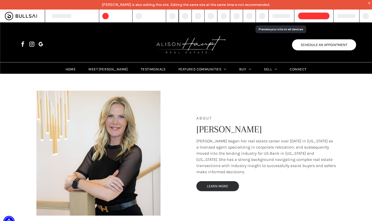
click at [314, 15] on div at bounding box center [314, 16] width 31 height 7
